Goal: Task Accomplishment & Management: Use online tool/utility

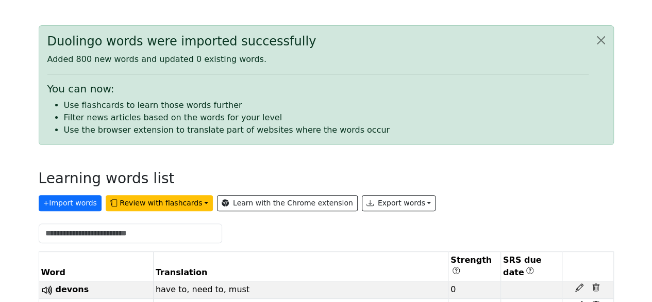
scroll to position [73, 0]
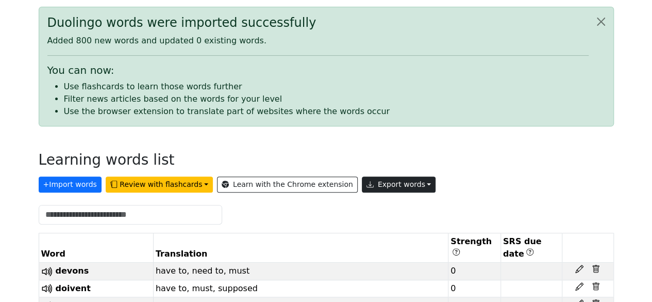
click at [392, 183] on button "Export words" at bounding box center [399, 184] width 74 height 16
click at [392, 201] on link "Copy to clipboard" at bounding box center [422, 206] width 121 height 17
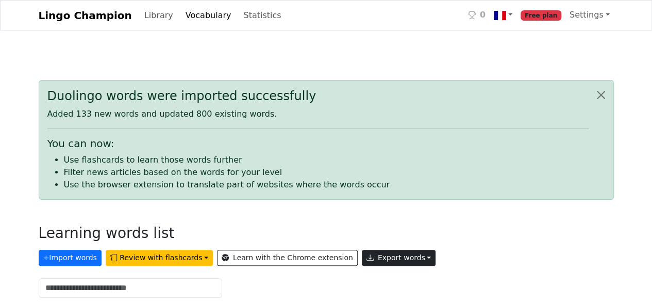
click at [392, 257] on button "Export words" at bounding box center [399, 258] width 74 height 16
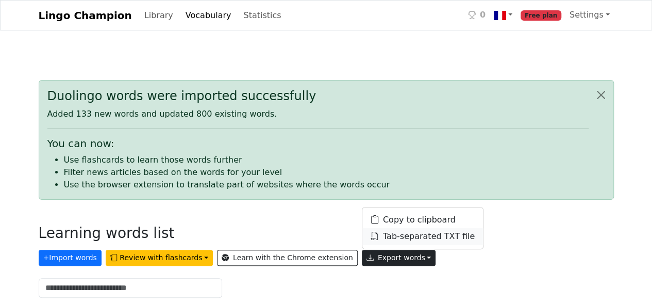
click at [376, 244] on link "Tab-separated TXT file" at bounding box center [422, 236] width 121 height 17
